Goal: Information Seeking & Learning: Learn about a topic

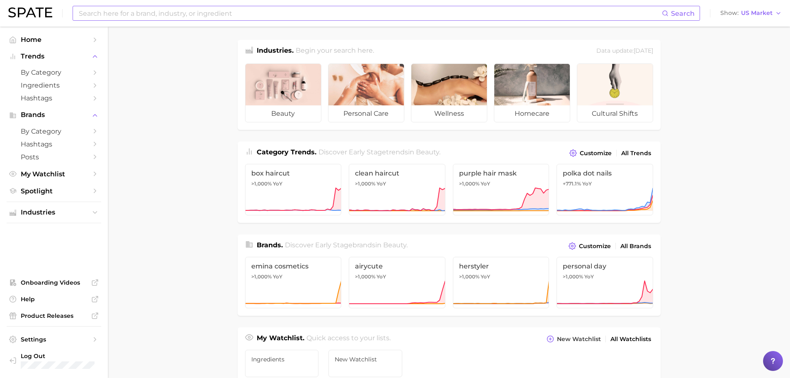
click at [143, 19] on input at bounding box center [370, 13] width 584 height 14
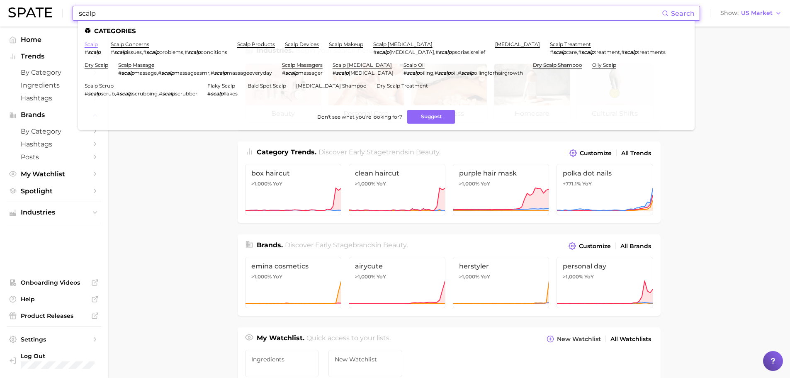
type input "scalp"
click at [95, 45] on link "scalp" at bounding box center [91, 44] width 13 height 6
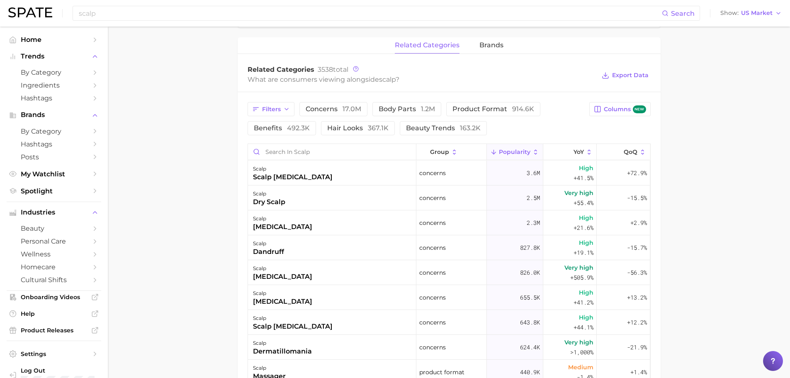
scroll to position [374, 0]
click at [507, 50] on div "related categories brands" at bounding box center [448, 46] width 423 height 17
click at [493, 47] on span "brands" at bounding box center [491, 45] width 24 height 7
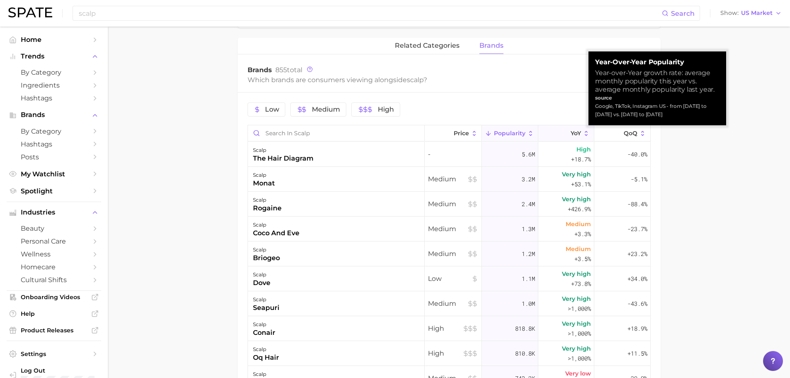
click at [570, 134] on span "YoY" at bounding box center [575, 133] width 10 height 7
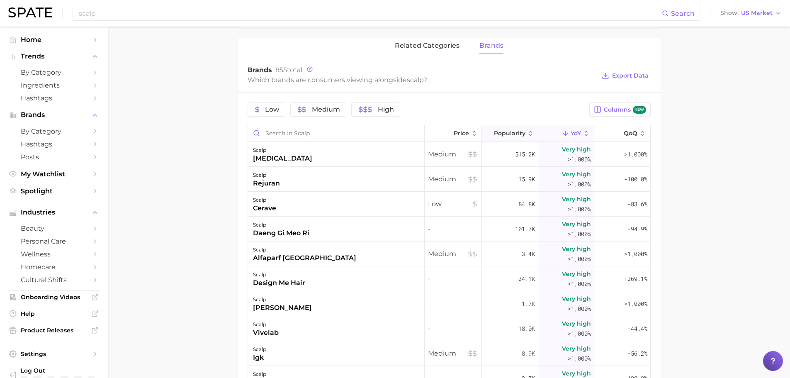
click at [494, 134] on span "Popularity" at bounding box center [509, 133] width 31 height 7
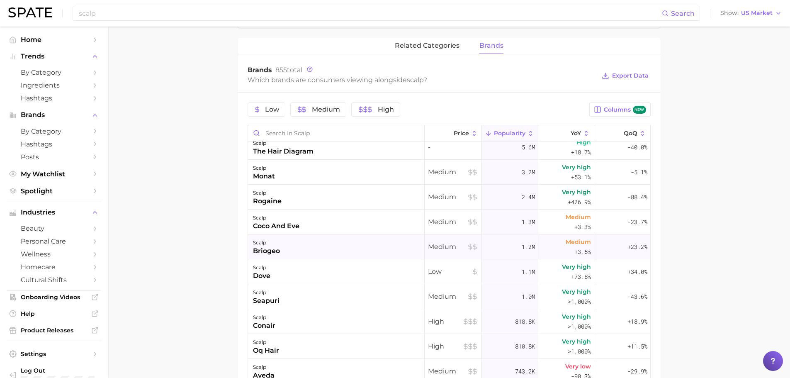
scroll to position [0, 0]
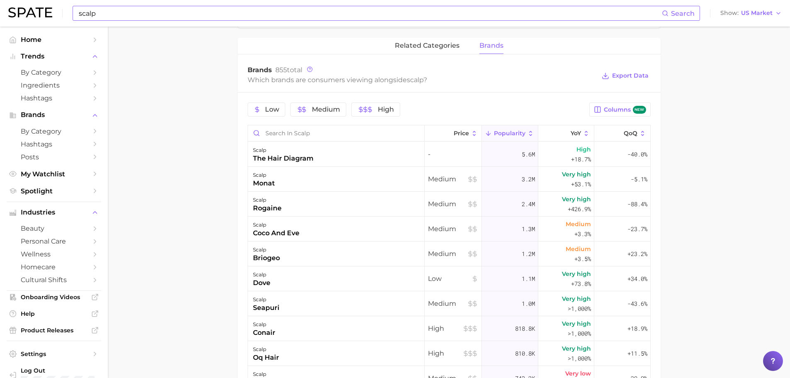
click at [131, 15] on input "scalp" at bounding box center [370, 13] width 584 height 14
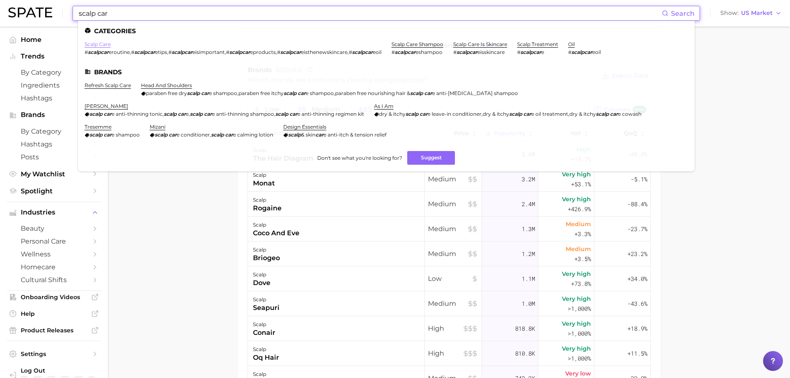
type input "scalp car"
click at [103, 45] on link "scalp care" at bounding box center [98, 44] width 26 height 6
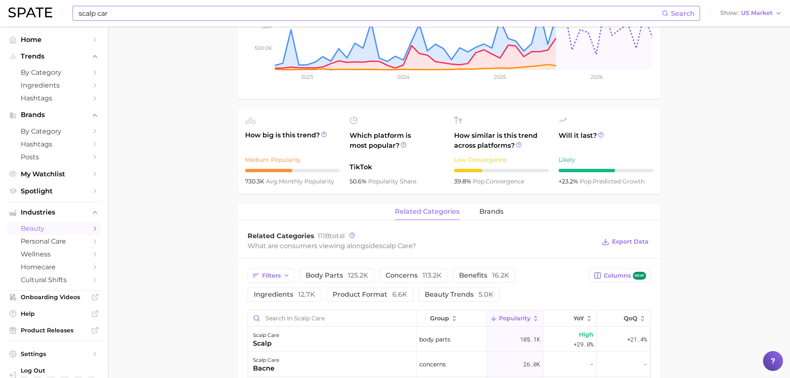
scroll to position [217, 0]
click at [477, 217] on div "related categories brands" at bounding box center [448, 211] width 423 height 17
click at [494, 210] on span "brands" at bounding box center [491, 210] width 24 height 7
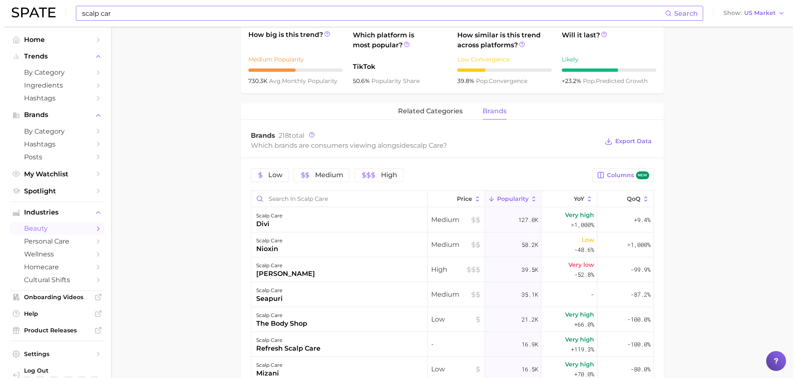
scroll to position [318, 0]
click at [274, 293] on div "seapuri" at bounding box center [266, 297] width 27 height 10
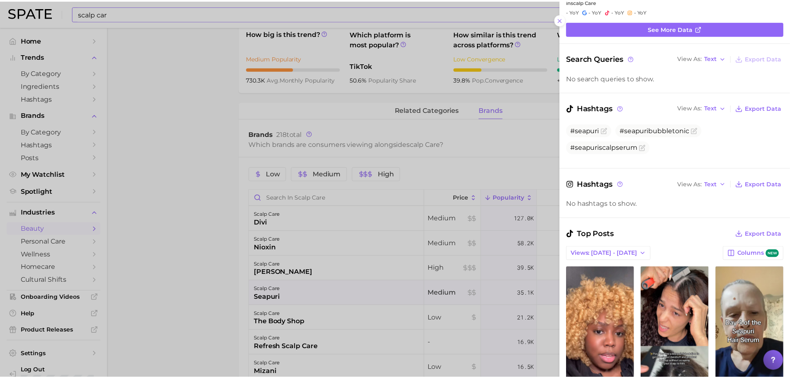
scroll to position [22, 0]
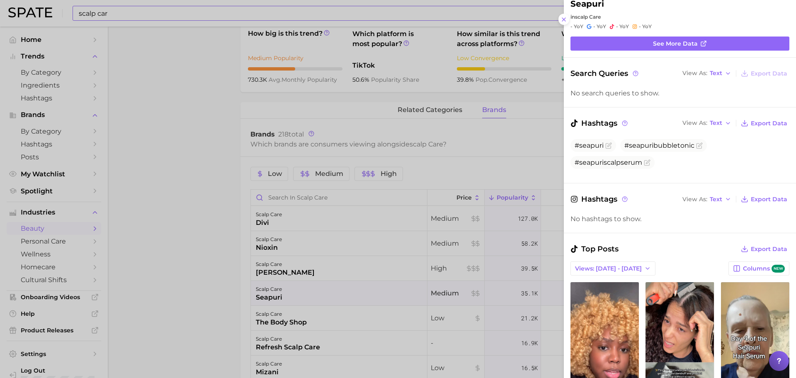
drag, startPoint x: 180, startPoint y: 68, endPoint x: 183, endPoint y: 59, distance: 8.7
click at [180, 68] on div at bounding box center [398, 189] width 796 height 378
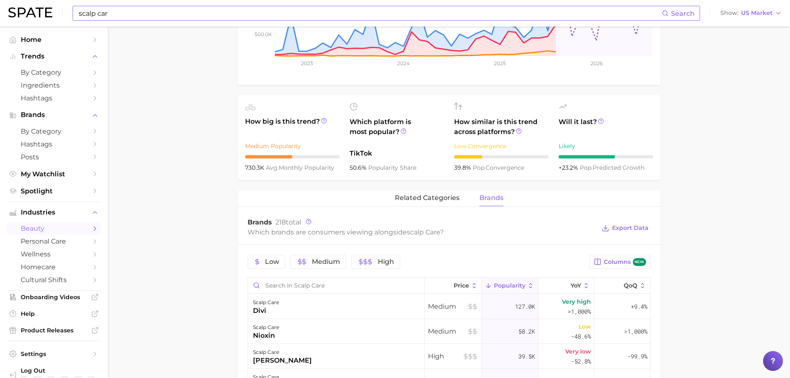
scroll to position [219, 0]
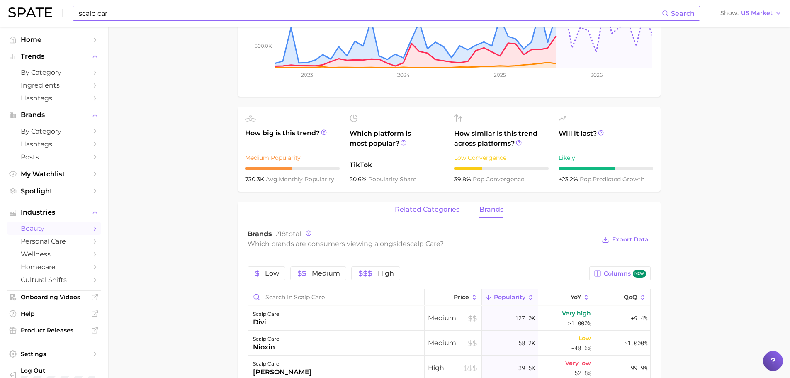
click at [419, 214] on button "related categories" at bounding box center [427, 209] width 65 height 16
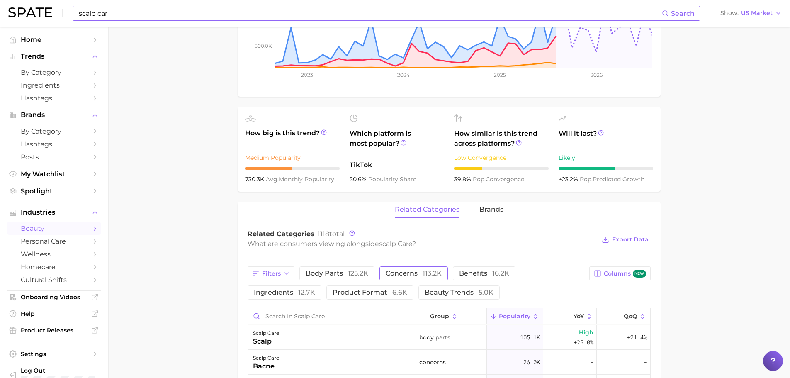
click at [403, 267] on button "concerns 113.2k" at bounding box center [413, 273] width 68 height 14
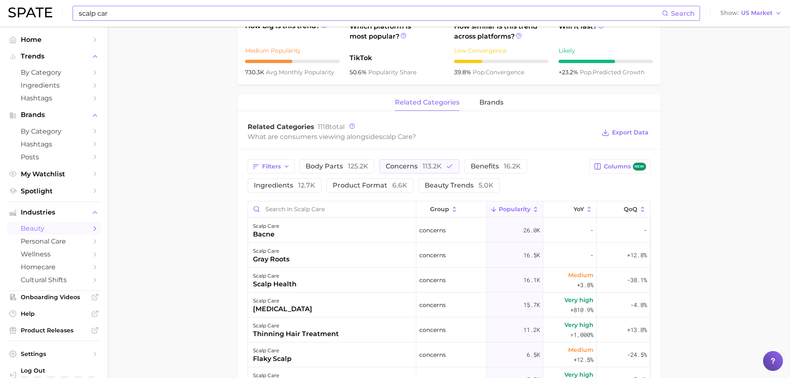
scroll to position [450, 0]
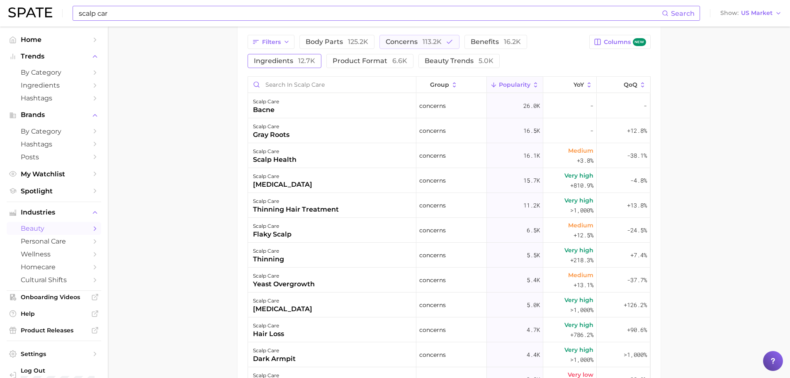
click at [292, 61] on span "ingredients 12.7k" at bounding box center [284, 61] width 61 height 7
click at [407, 39] on span "concerns 113.2k" at bounding box center [413, 42] width 56 height 7
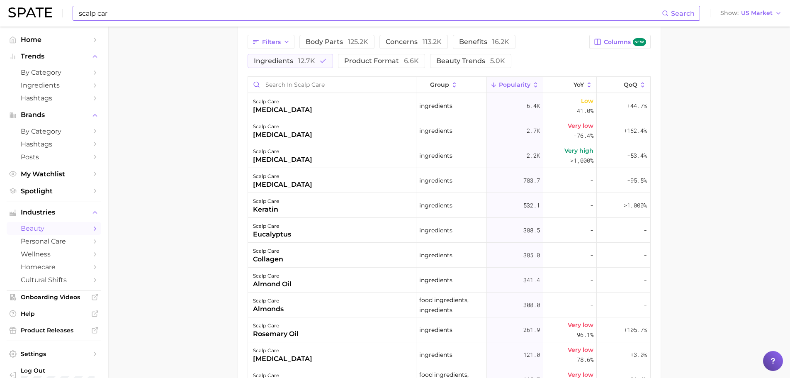
click at [499, 82] on span "Popularity" at bounding box center [514, 84] width 31 height 7
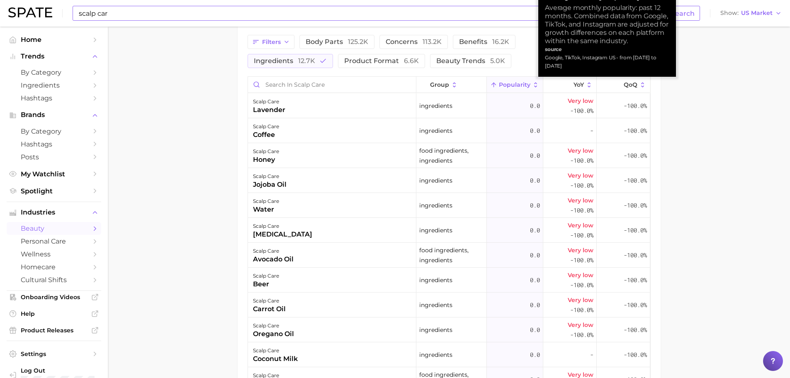
click at [499, 82] on span "Popularity" at bounding box center [514, 84] width 31 height 7
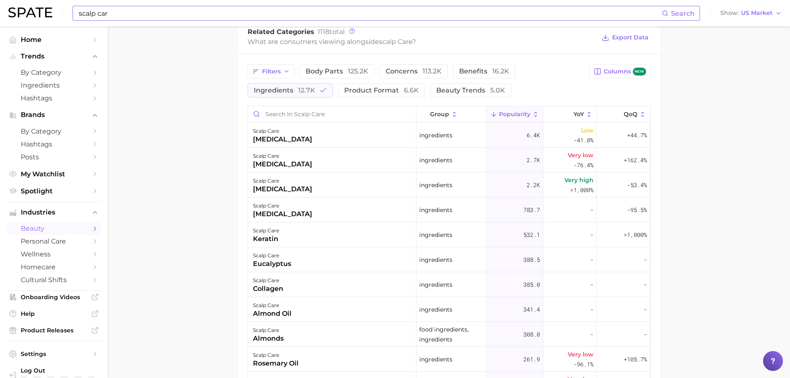
scroll to position [427, 0]
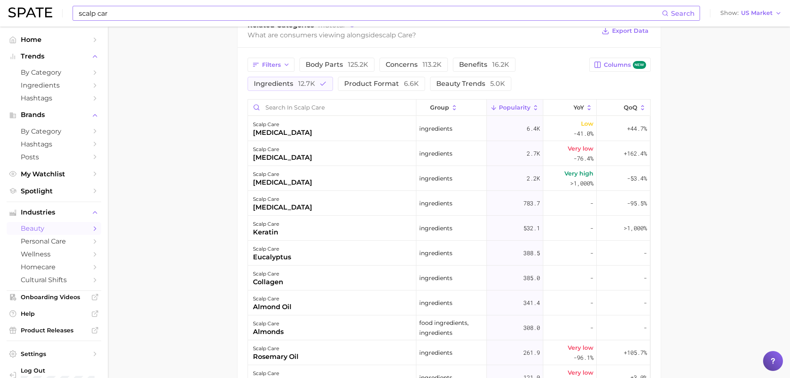
click at [499, 103] on button "Popularity" at bounding box center [515, 107] width 56 height 16
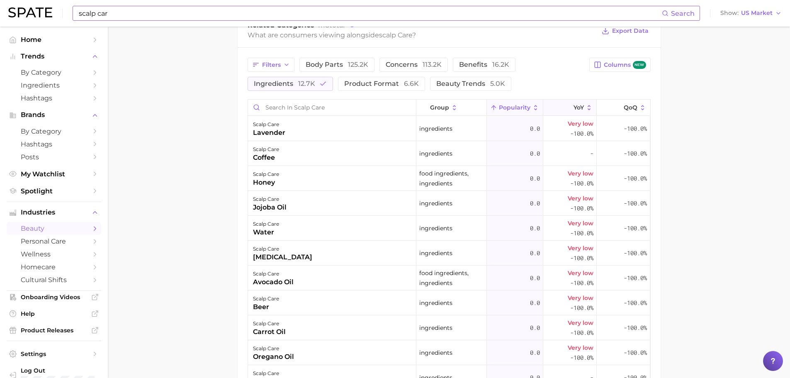
click at [573, 105] on span "YoY" at bounding box center [578, 107] width 10 height 7
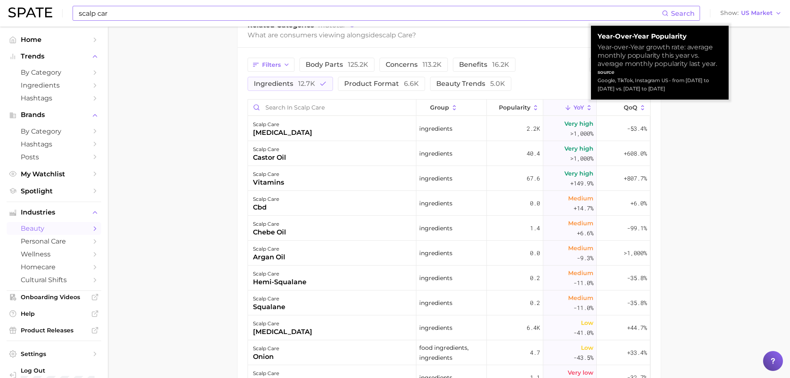
click at [573, 105] on span "YoY" at bounding box center [578, 107] width 10 height 7
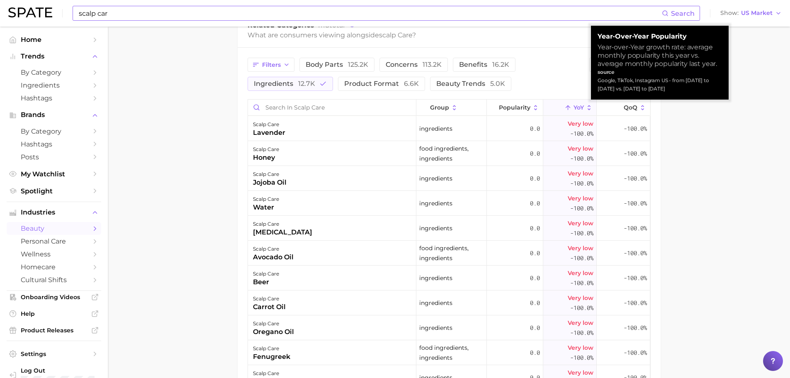
click at [573, 105] on span "YoY" at bounding box center [578, 107] width 10 height 7
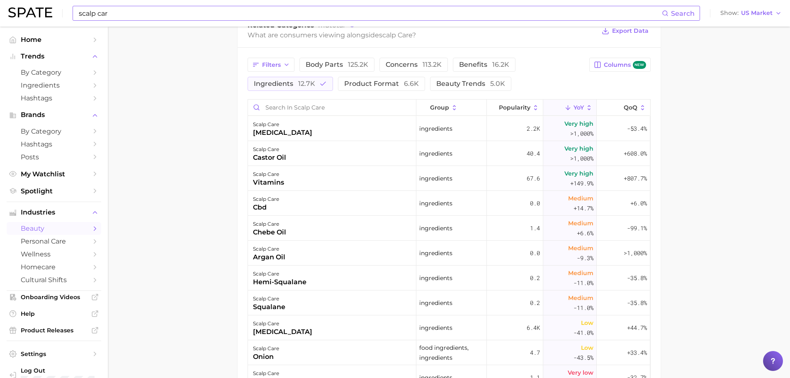
click at [554, 107] on button "YoY" at bounding box center [569, 107] width 53 height 16
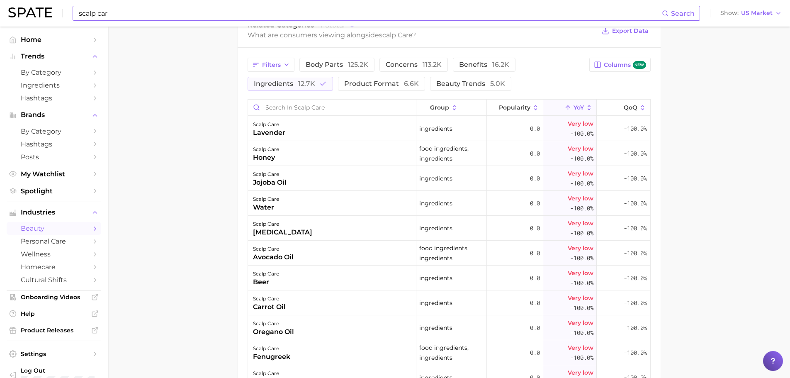
click at [554, 107] on button "YoY" at bounding box center [569, 107] width 53 height 16
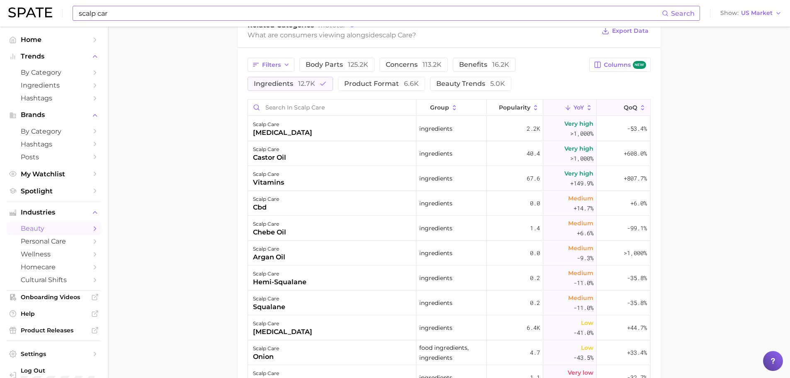
click at [629, 108] on span "QoQ" at bounding box center [630, 107] width 14 height 7
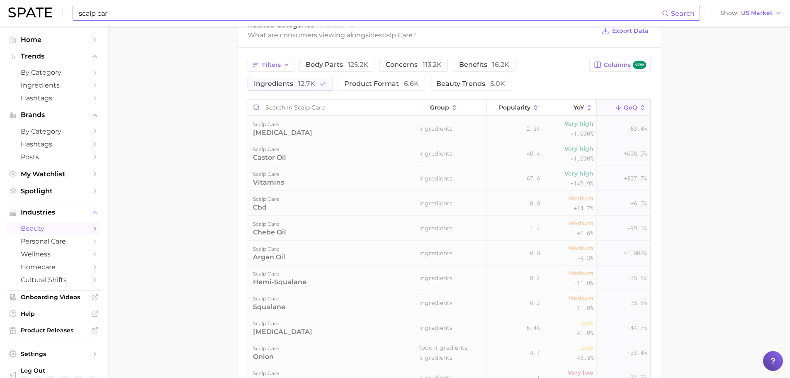
click at [629, 108] on span "QoQ" at bounding box center [630, 107] width 14 height 7
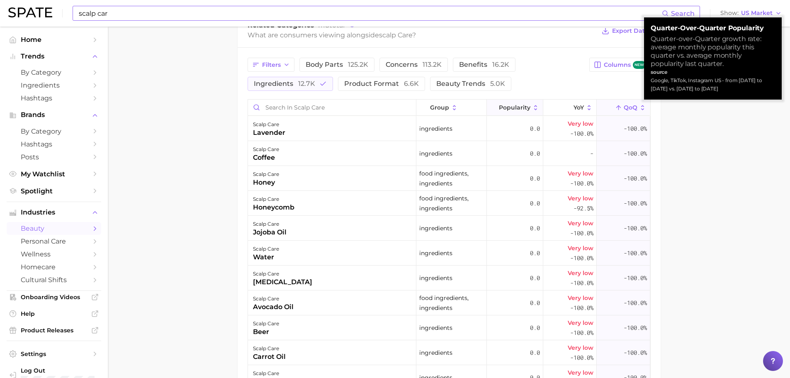
click at [516, 108] on span "Popularity" at bounding box center [514, 107] width 31 height 7
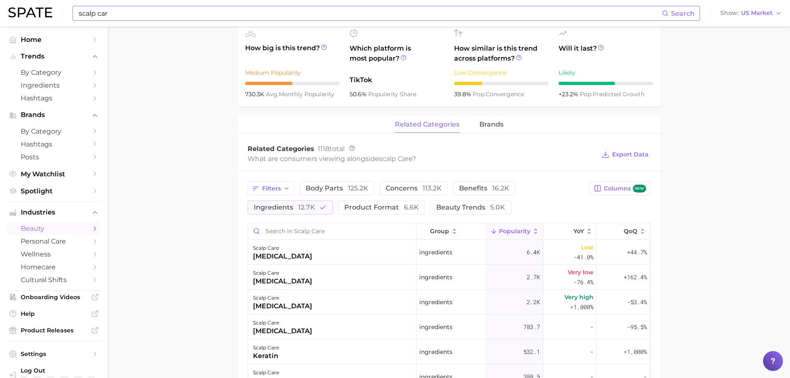
scroll to position [305, 0]
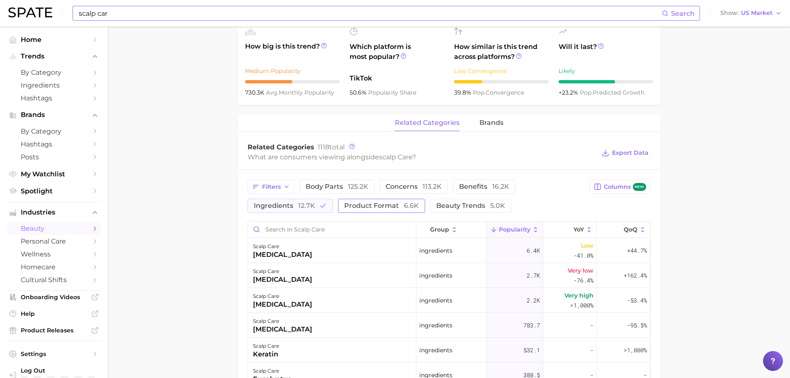
click at [374, 208] on span "product format 6.6k" at bounding box center [381, 205] width 75 height 7
click at [293, 206] on span "ingredients 12.7k" at bounding box center [284, 205] width 61 height 7
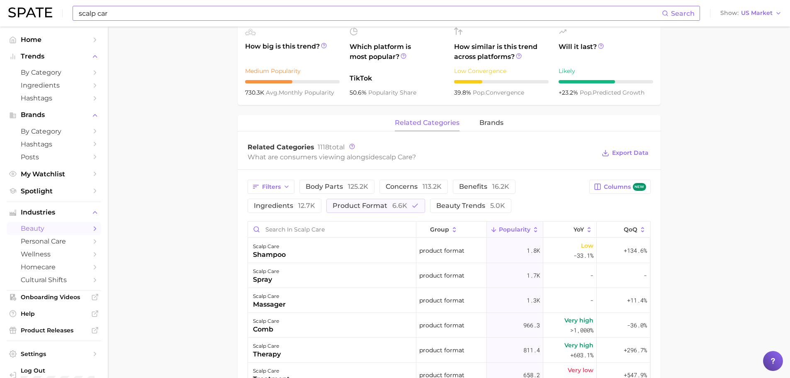
click at [416, 187] on span "concerns 113.2k" at bounding box center [413, 186] width 56 height 7
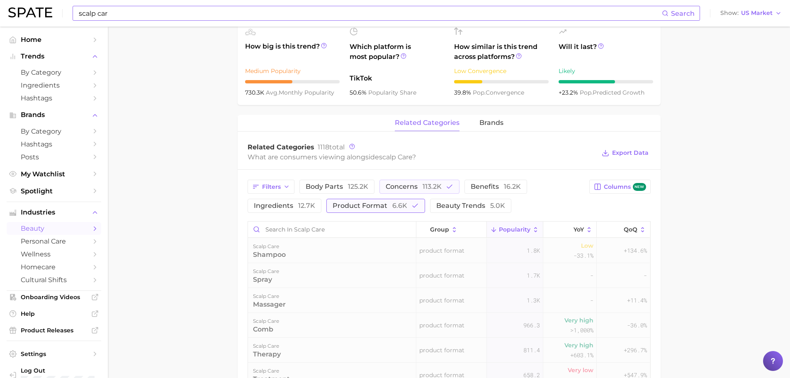
click at [411, 206] on icon "button" at bounding box center [414, 205] width 7 height 7
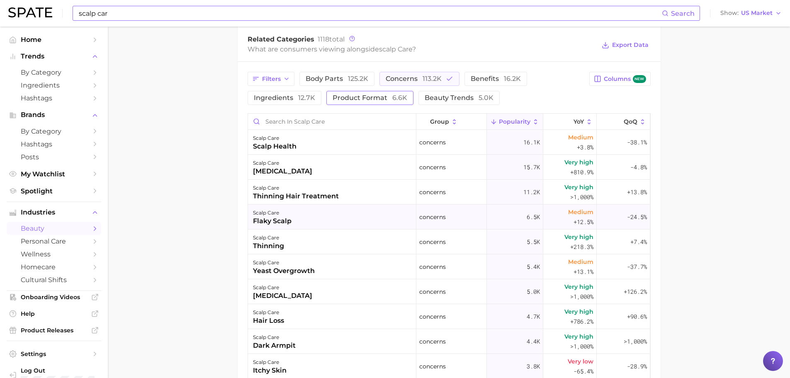
scroll to position [68, 0]
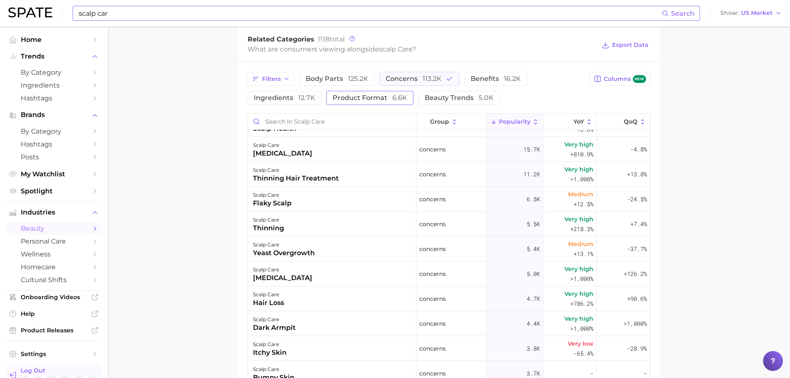
click at [41, 364] on link "Log Out" at bounding box center [54, 375] width 94 height 22
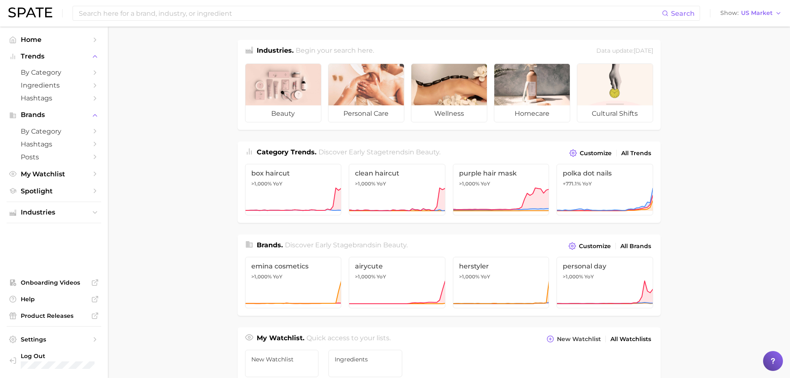
click at [291, 24] on div "Search Show US Market" at bounding box center [394, 13] width 773 height 27
click at [278, 15] on input at bounding box center [370, 13] width 584 height 14
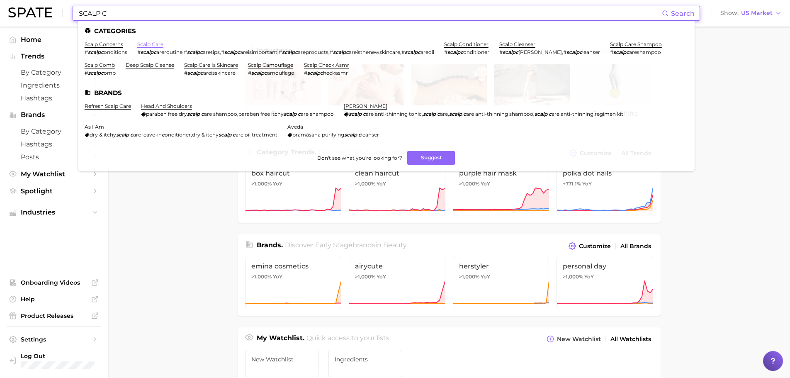
type input "SCALP C"
click at [149, 43] on link "scalp care" at bounding box center [150, 44] width 26 height 6
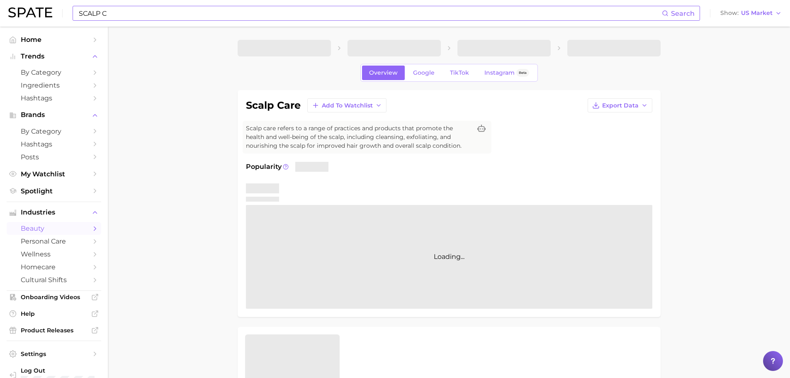
click at [124, 15] on input "SCALP C" at bounding box center [370, 13] width 584 height 14
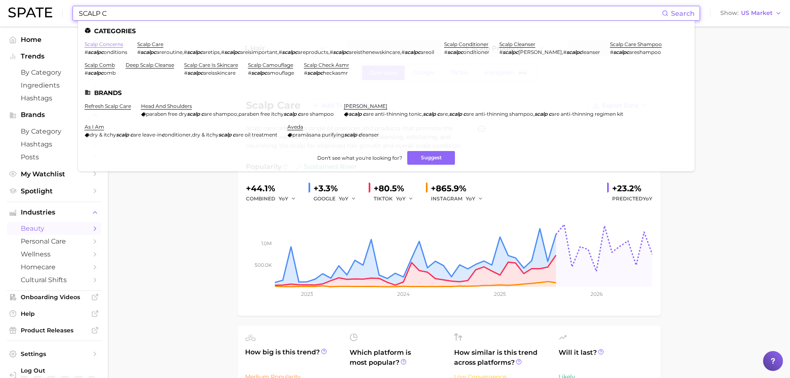
click at [107, 45] on link "scalp concerns" at bounding box center [104, 44] width 39 height 6
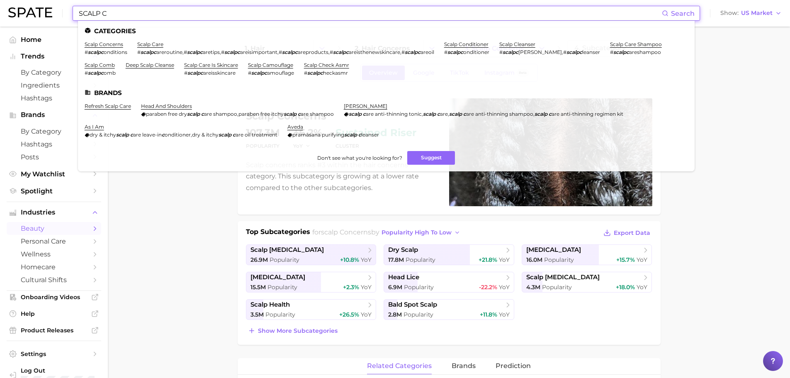
click at [128, 16] on input "SCALP C" at bounding box center [370, 13] width 584 height 14
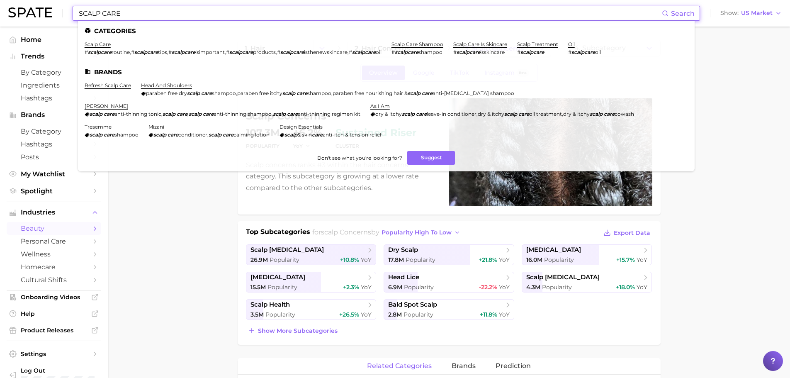
type input "SCALP CARE"
click at [97, 48] on li "scalp care # scalpcare routine , # scalpcare tips , # scalpcare isimportant , #…" at bounding box center [233, 48] width 297 height 14
click at [98, 43] on link "scalp care" at bounding box center [98, 44] width 26 height 6
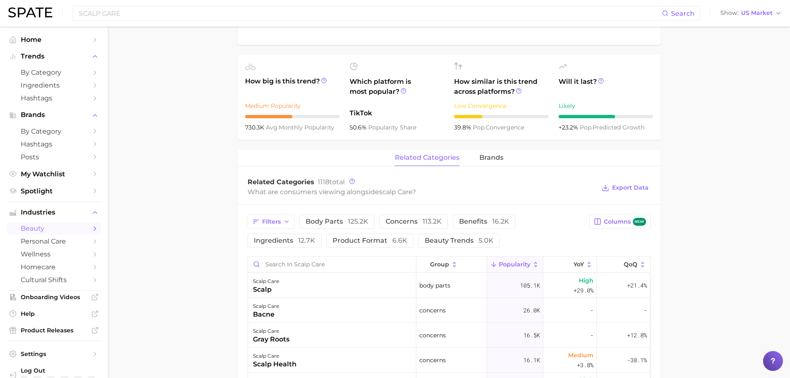
scroll to position [296, 0]
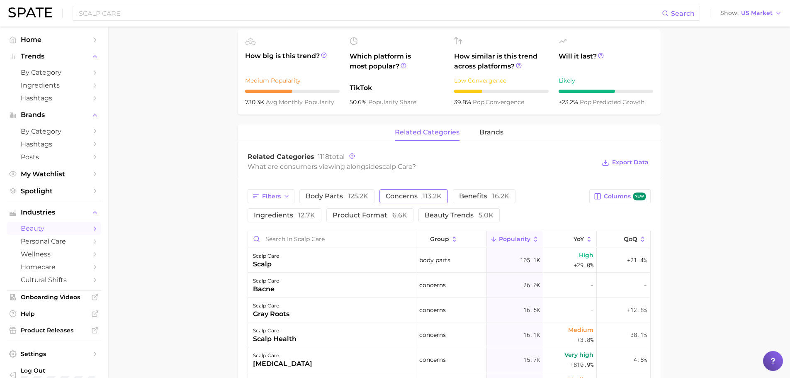
click at [415, 196] on span "concerns 113.2k" at bounding box center [413, 196] width 56 height 7
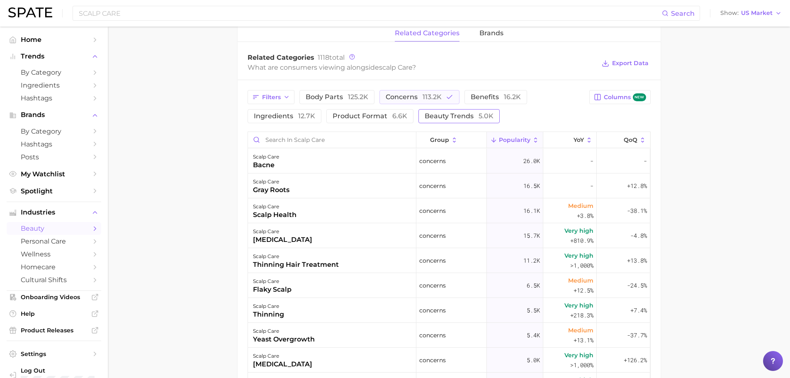
scroll to position [402, 0]
